Goal: Transaction & Acquisition: Purchase product/service

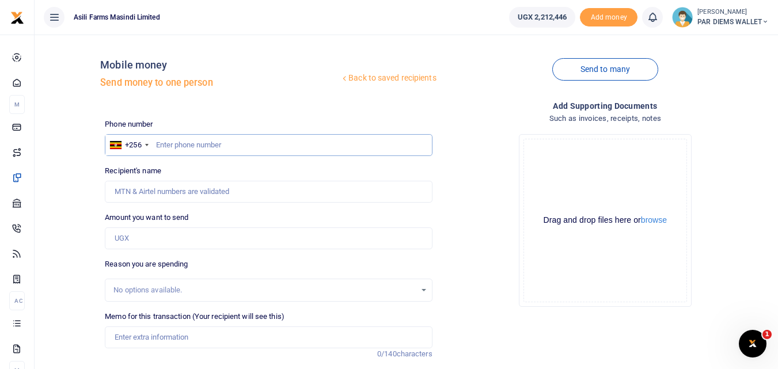
click at [170, 148] on input "text" at bounding box center [268, 145] width 327 height 22
type input "771734698"
type input "Johnfisher Mwesigwa"
type input "771734698"
click at [167, 245] on input "Amount you want to send" at bounding box center [268, 239] width 327 height 22
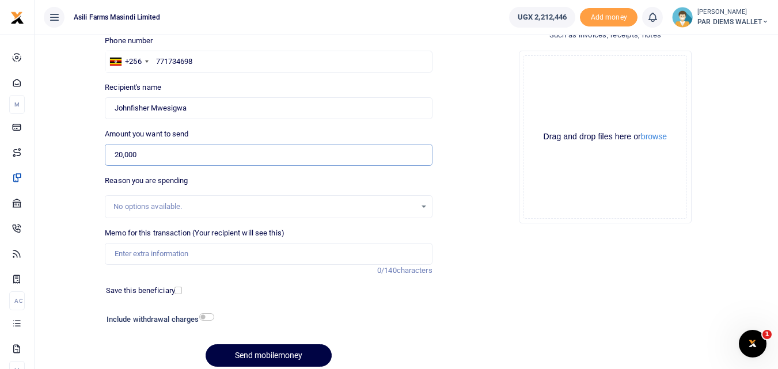
scroll to position [85, 0]
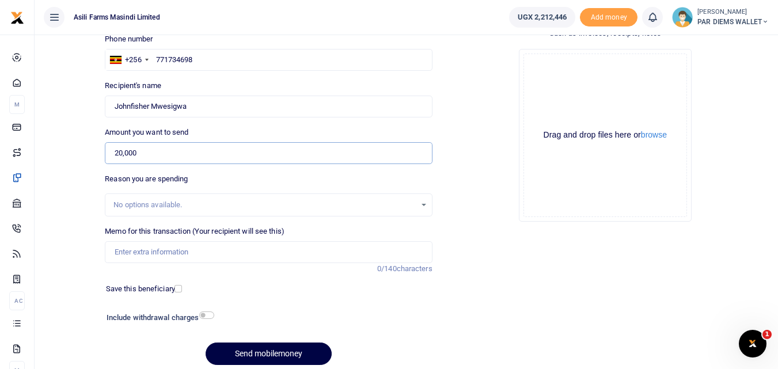
type input "20,000"
click at [192, 255] on input "Memo for this transaction (Your recipient will see this)" at bounding box center [268, 252] width 327 height 22
type input "Payment to John Fisher for 4940 tank to unblock agotator Nozzeles"
click at [562, 58] on div "Drag and drop files here or browse Powered by Uppy" at bounding box center [606, 136] width 164 height 164
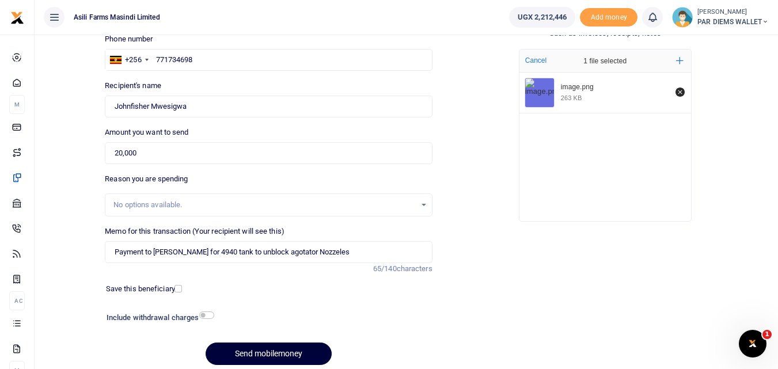
click at [239, 351] on button "Send mobilemoney" at bounding box center [269, 354] width 126 height 22
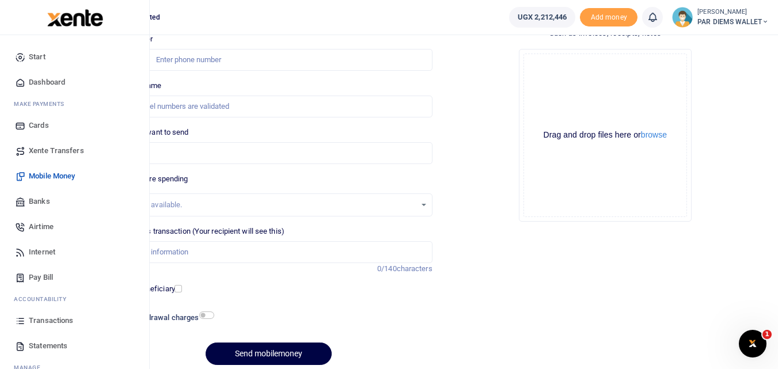
click at [18, 319] on icon at bounding box center [20, 321] width 10 height 10
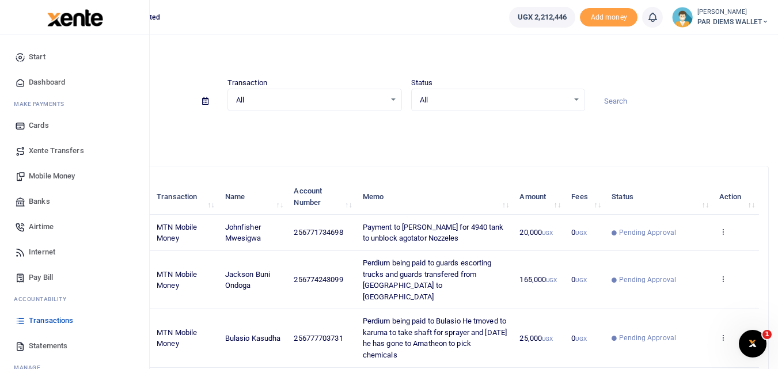
click at [48, 173] on span "Mobile Money" at bounding box center [52, 177] width 46 height 12
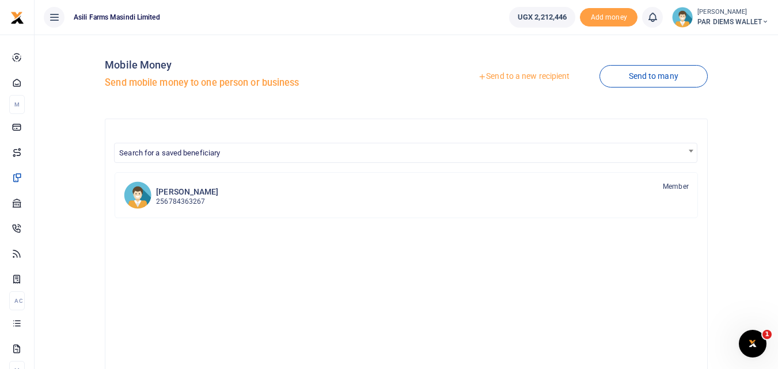
click at [531, 73] on link "Send to a new recipient" at bounding box center [524, 76] width 150 height 21
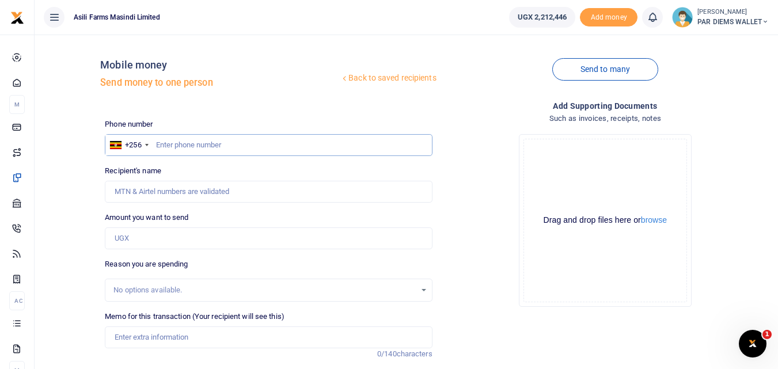
click at [190, 145] on input "text" at bounding box center [268, 145] width 327 height 22
type input "775308984"
type input "[PERSON_NAME] Businge"
type input "775308984"
click at [124, 238] on input "Amount you want to send" at bounding box center [268, 239] width 327 height 22
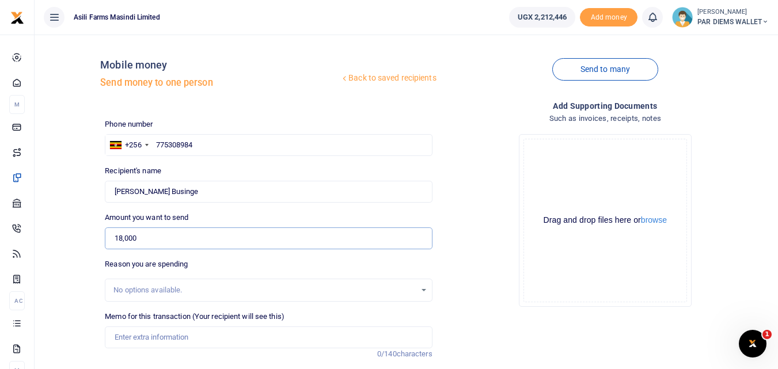
type input "18,000"
click at [174, 341] on input "Memo for this transaction (Your recipient will see this)" at bounding box center [268, 338] width 327 height 22
type input "Planting Bonus for Maize being paid to Businge under batch 3 Lutara"
click at [599, 158] on div "Drag and drop files here or browse Powered by Uppy" at bounding box center [606, 221] width 164 height 164
click at [565, 177] on div "Drag and drop files here or browse Powered by Uppy" at bounding box center [606, 221] width 164 height 164
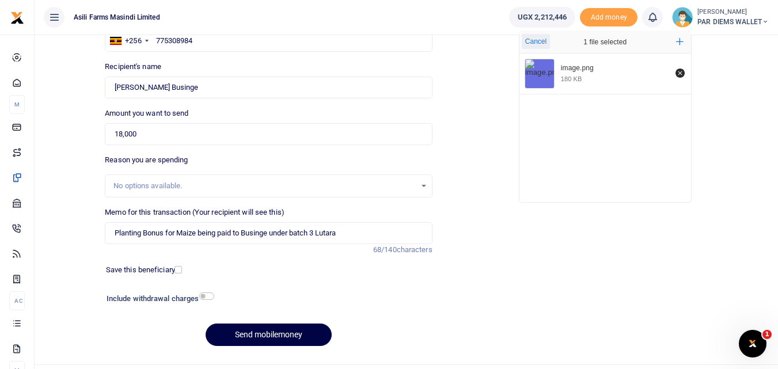
scroll to position [105, 0]
click at [242, 334] on button "Send mobilemoney" at bounding box center [269, 334] width 126 height 22
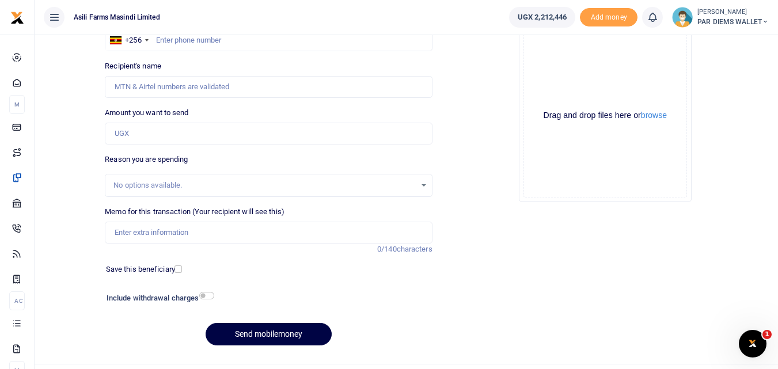
click at [553, 64] on div "Drag and drop files here or browse Powered by Uppy" at bounding box center [606, 116] width 164 height 164
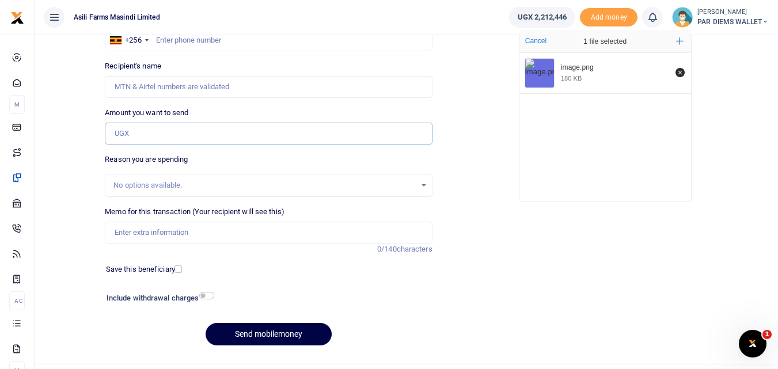
click at [156, 137] on input "Amount you want to send" at bounding box center [268, 134] width 327 height 22
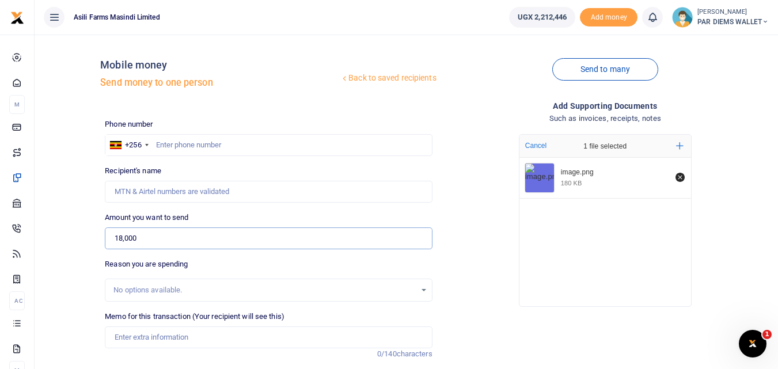
type input "18,000"
click at [143, 339] on input "Memo for this transaction (Your recipient will see this)" at bounding box center [268, 338] width 327 height 22
type input "Planting Bonus being paid to Maxwel under batch 3 Lutara"
click at [184, 148] on input "text" at bounding box center [268, 145] width 327 height 22
type input "775308984"
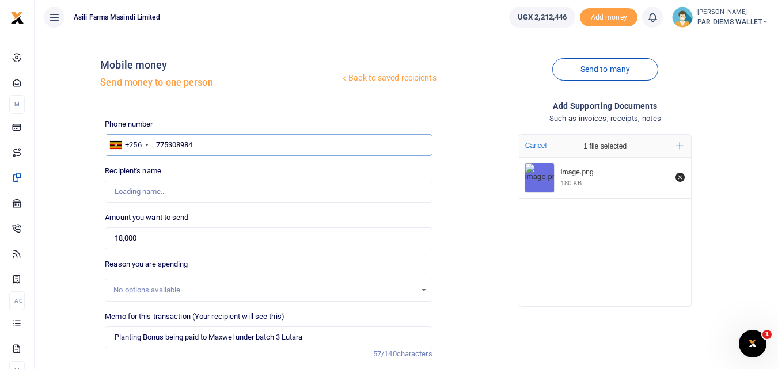
type input "Bosco Rodgers Businge"
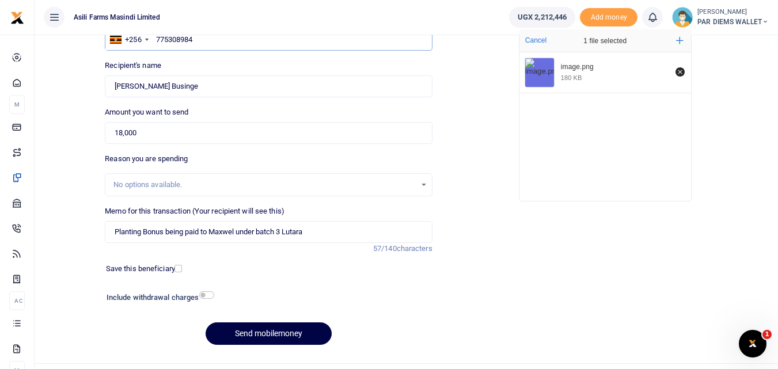
scroll to position [108, 0]
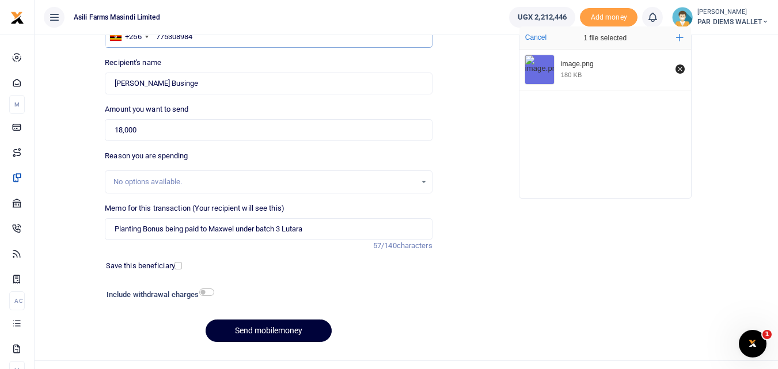
type input "775308984"
click at [266, 331] on button "Send mobilemoney" at bounding box center [269, 331] width 126 height 22
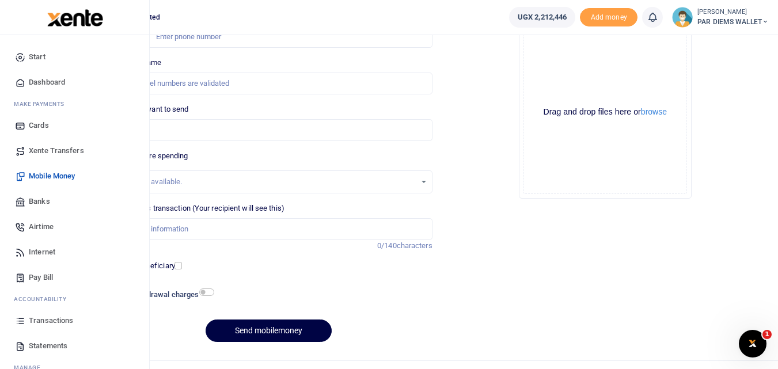
click at [24, 324] on icon at bounding box center [20, 321] width 10 height 10
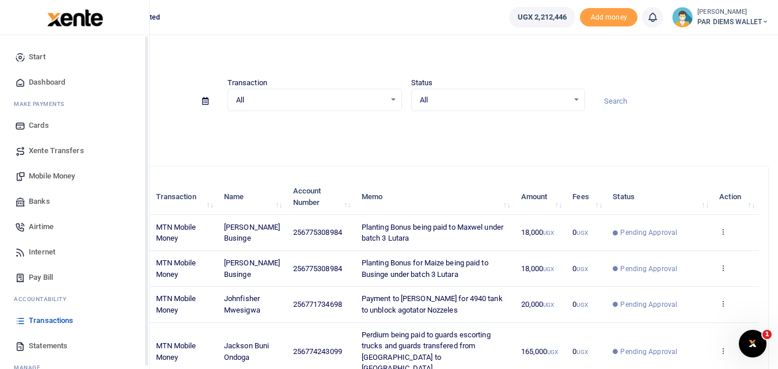
click at [42, 173] on span "Mobile Money" at bounding box center [52, 177] width 46 height 12
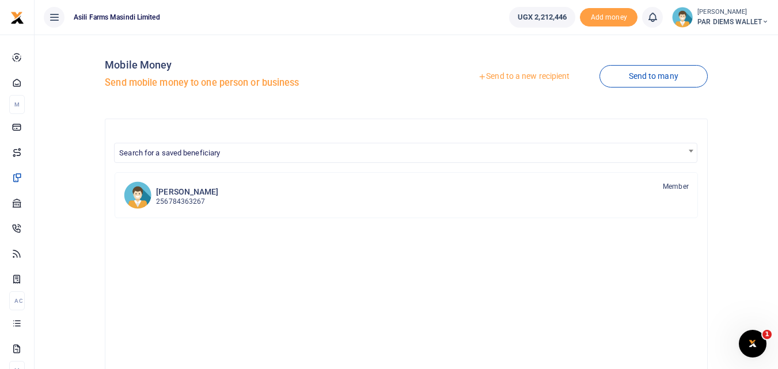
click at [511, 75] on link "Send to a new recipient" at bounding box center [524, 76] width 150 height 21
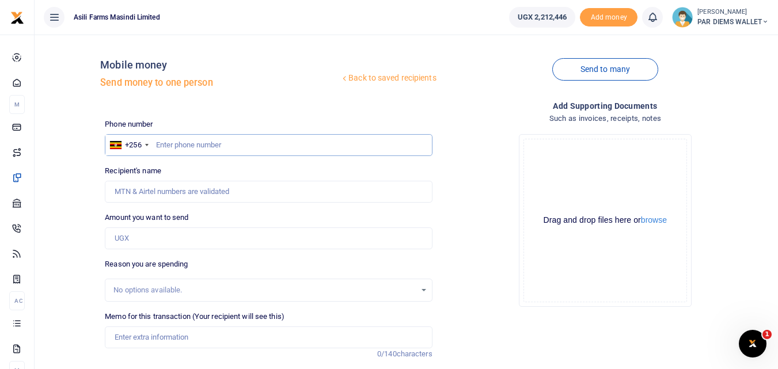
click at [179, 142] on input "text" at bounding box center [268, 145] width 327 height 22
type input "777677684"
type input "Denish Ocan"
type input "777677684"
click at [145, 236] on input "Amount you want to send" at bounding box center [268, 239] width 327 height 22
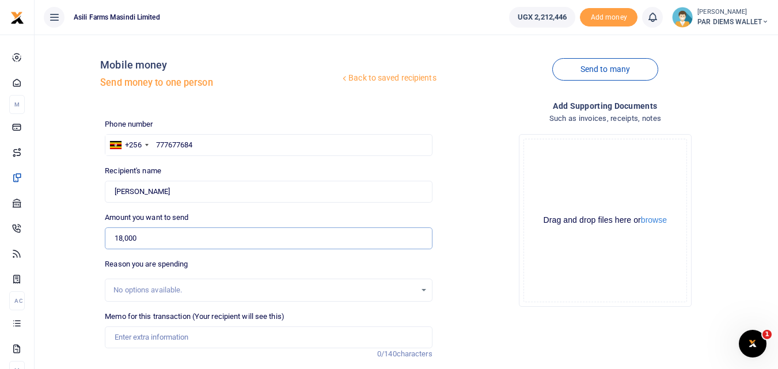
type input "18,000"
click at [615, 156] on div "Drag and drop files here or browse Powered by Uppy" at bounding box center [606, 221] width 164 height 164
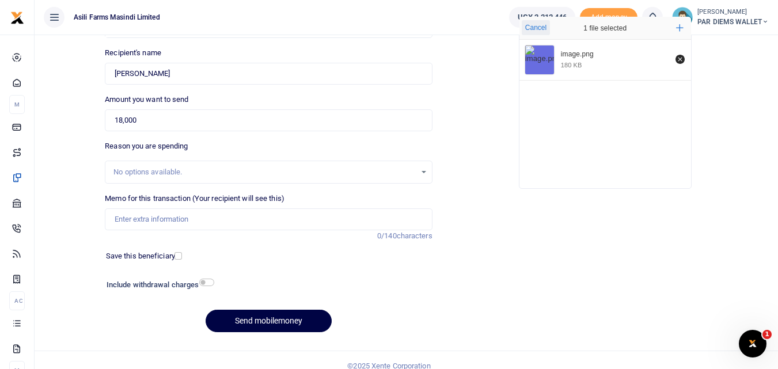
scroll to position [124, 0]
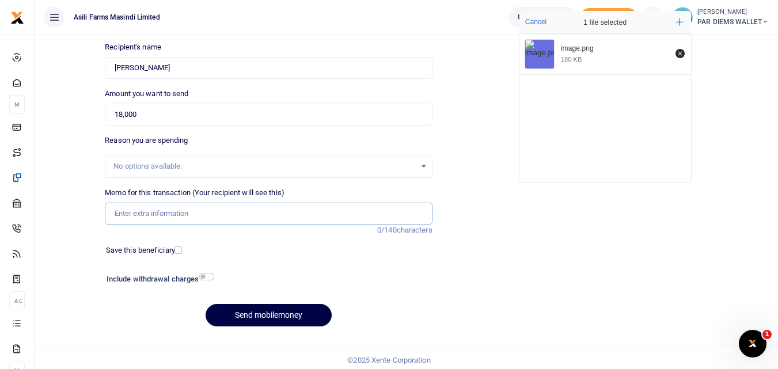
click at [170, 216] on input "Memo for this transaction (Your recipient will see this)" at bounding box center [268, 214] width 327 height 22
click at [164, 215] on input "Planting Bonus being paid to Ochan Maxwell Denish under batch 3 Lutara" at bounding box center [268, 214] width 327 height 22
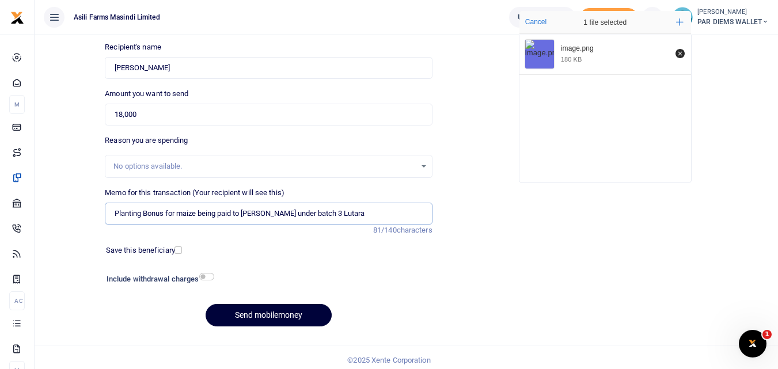
type input "Planting Bonus for maize being paid to Ochan Maxwell Denish under batch 3 Lutara"
click at [232, 316] on button "Send mobilemoney" at bounding box center [269, 315] width 126 height 22
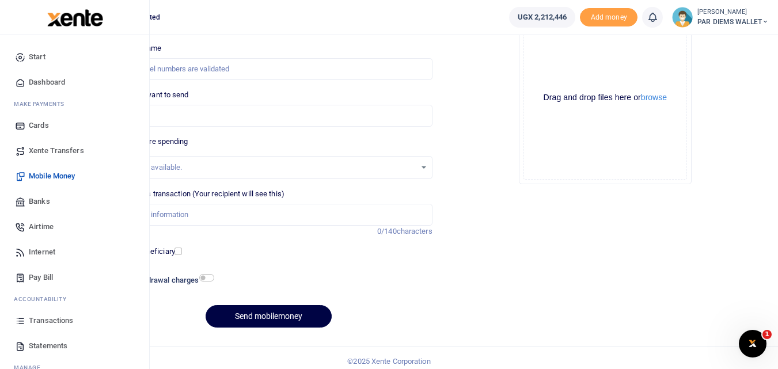
click at [18, 321] on icon at bounding box center [20, 321] width 10 height 10
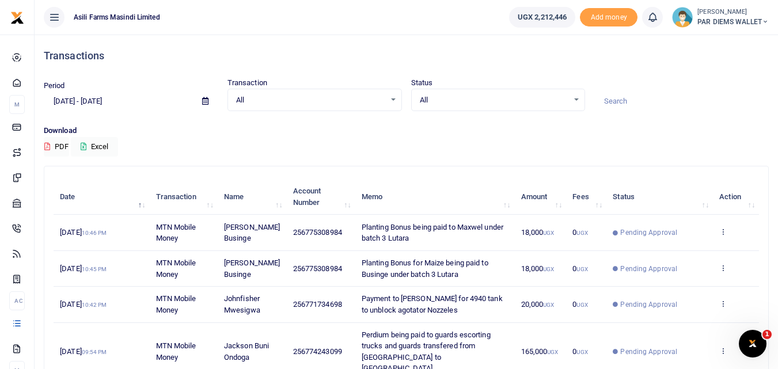
click at [18, 321] on div at bounding box center [389, 184] width 778 height 369
